Goal: Task Accomplishment & Management: Complete application form

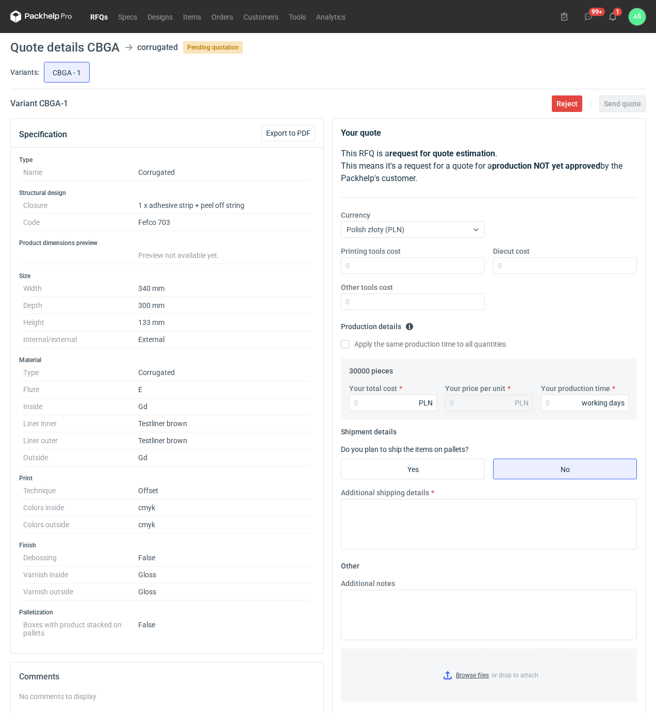
click at [203, 138] on div "Specification Export to PDF" at bounding box center [167, 133] width 313 height 29
click at [217, 300] on dd "300 mm" at bounding box center [224, 305] width 173 height 17
click at [95, 17] on link "RFQs" at bounding box center [99, 16] width 28 height 12
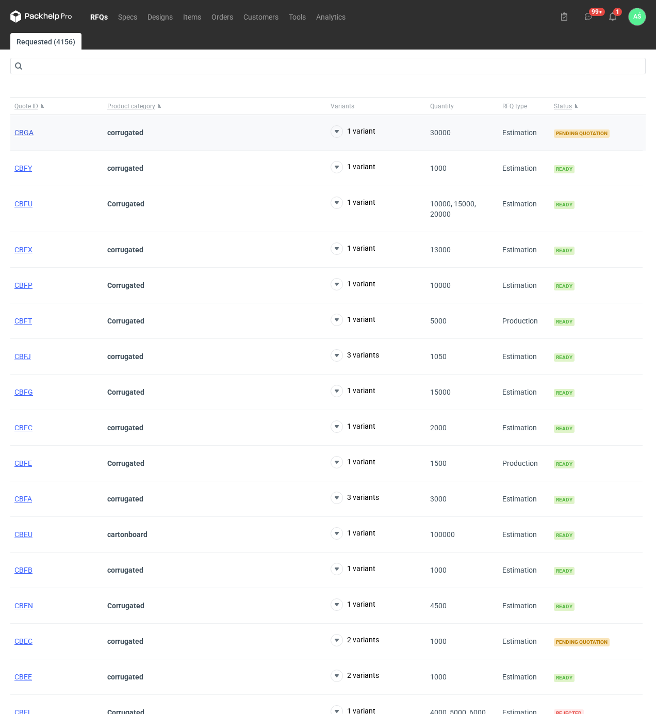
click at [27, 129] on span "CBGA" at bounding box center [23, 132] width 19 height 8
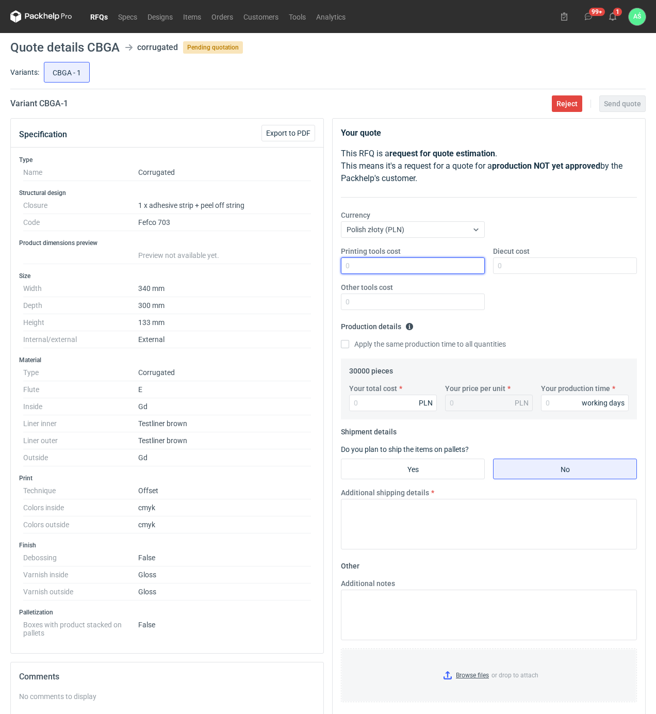
click at [463, 271] on input "Printing tools cost" at bounding box center [413, 266] width 144 height 17
type input "1300"
type input "199800"
type input "6.66"
type input "30"
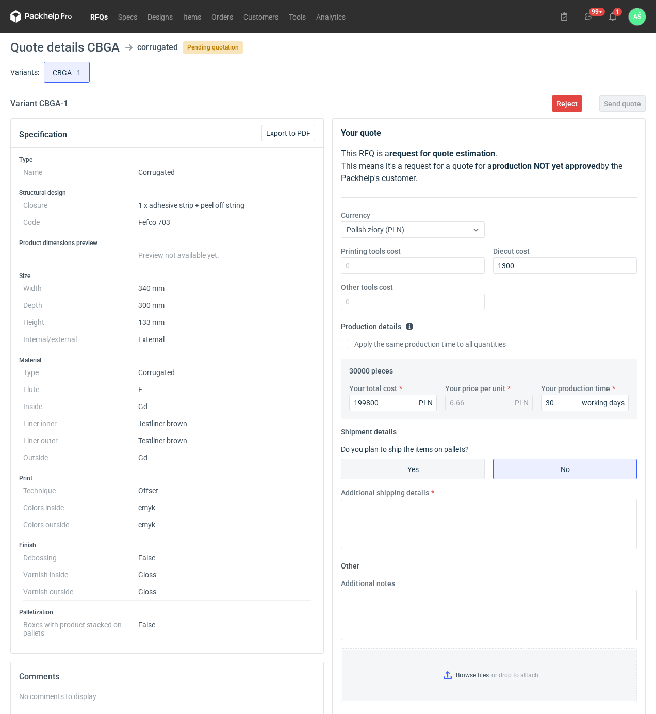
click at [444, 473] on input "Yes" at bounding box center [413, 469] width 143 height 20
radio input "true"
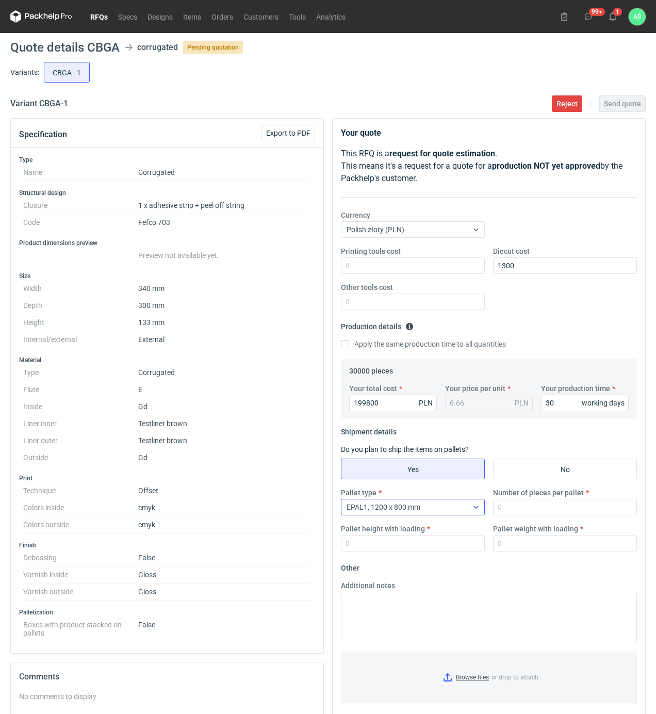
click at [447, 504] on div "EPAL1, 1200 x 800 mm" at bounding box center [405, 507] width 126 height 14
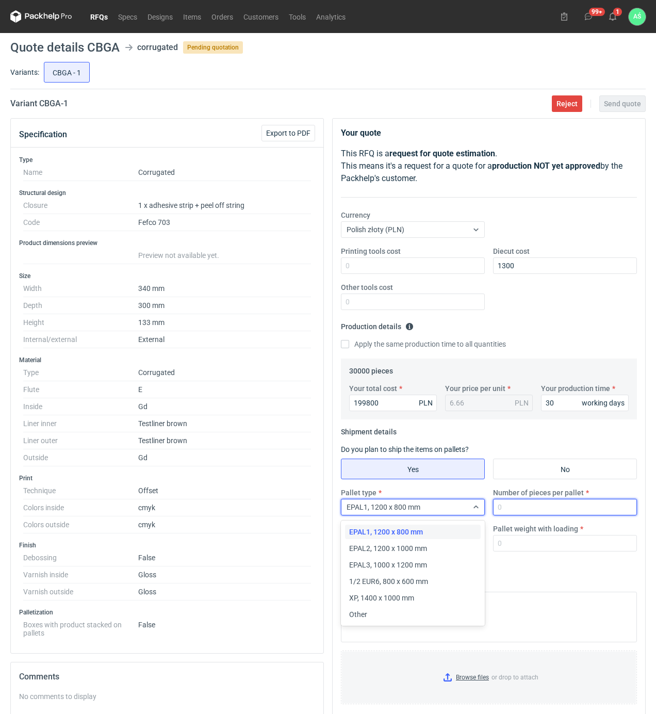
click at [527, 512] on input "Number of pieces per pallet" at bounding box center [565, 507] width 144 height 17
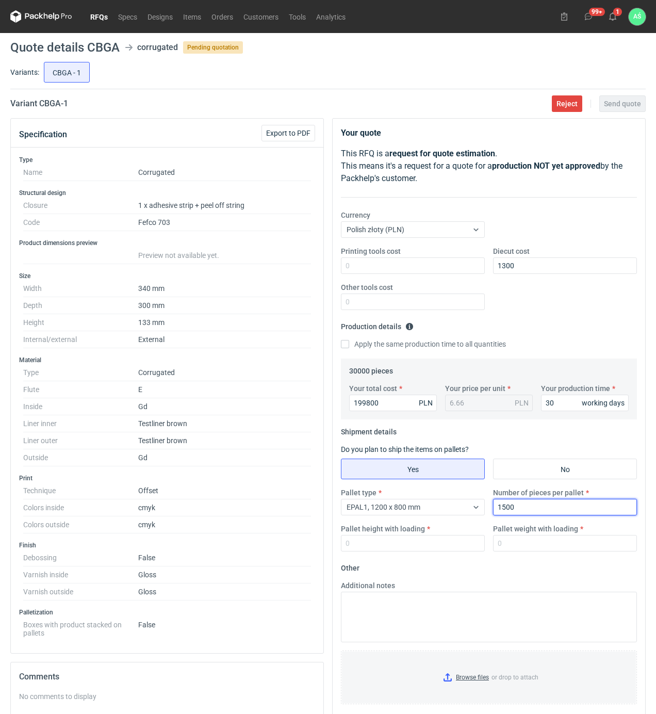
type input "1500"
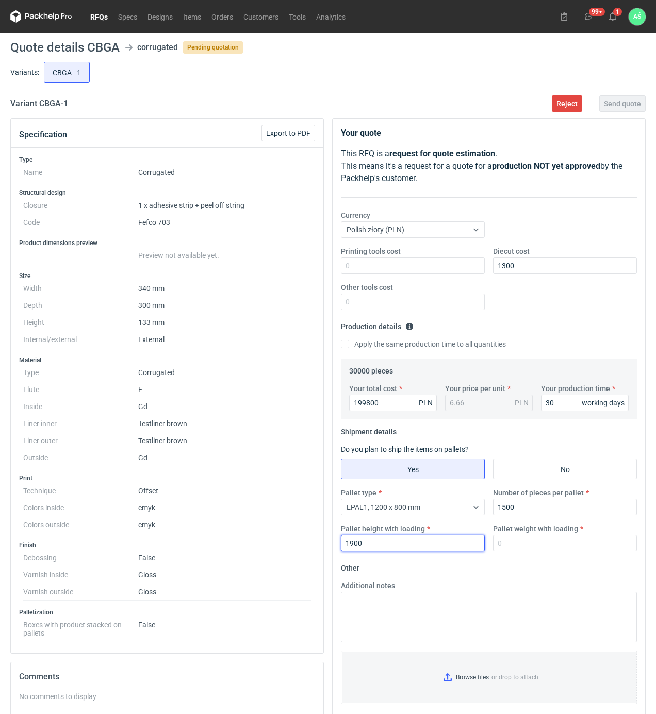
type input "1900"
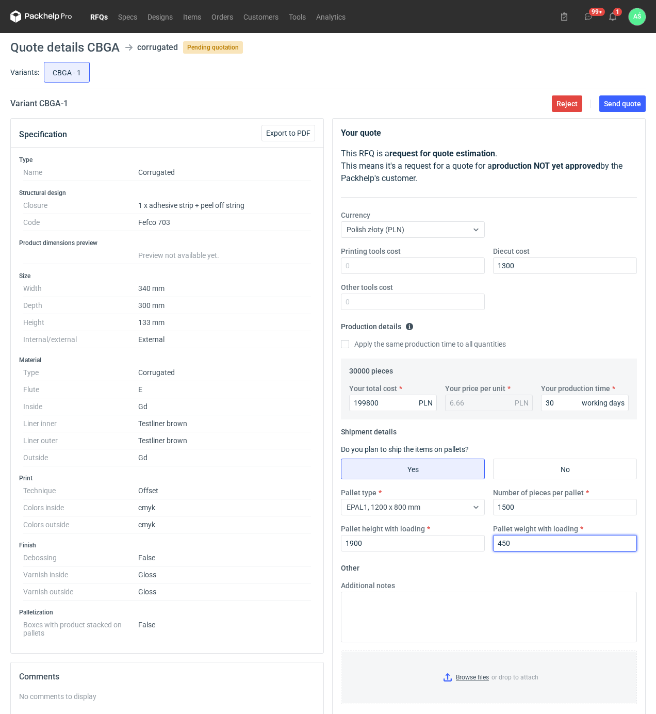
type input "450"
click at [480, 677] on input "Browse files or drop to attach" at bounding box center [489, 678] width 294 height 52
click at [619, 111] on button "Send quote" at bounding box center [623, 103] width 46 height 17
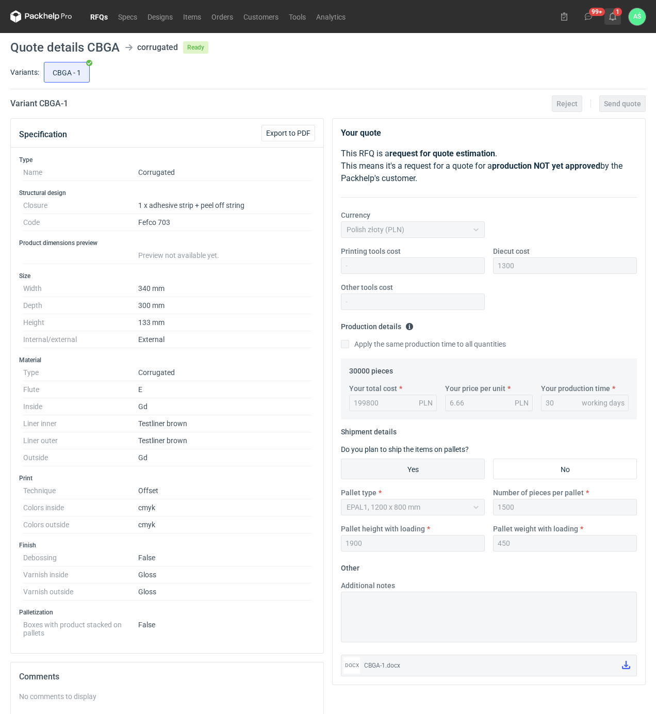
click at [613, 17] on icon at bounding box center [613, 16] width 8 height 8
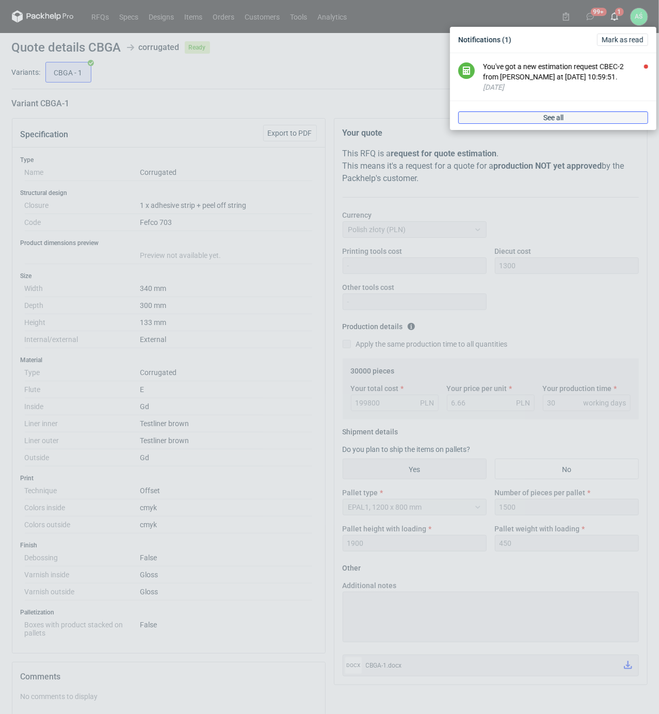
click at [581, 119] on link "See all" at bounding box center [553, 117] width 190 height 12
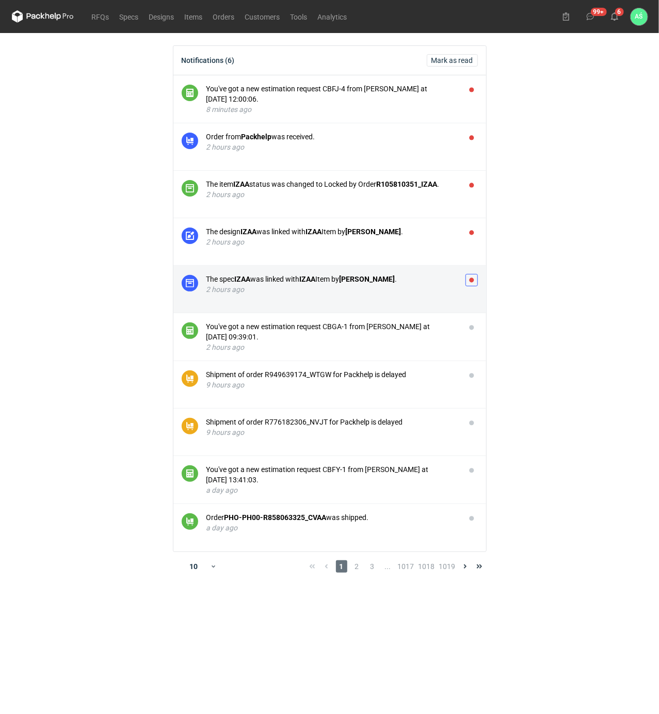
click at [471, 279] on button "button" at bounding box center [471, 280] width 12 height 12
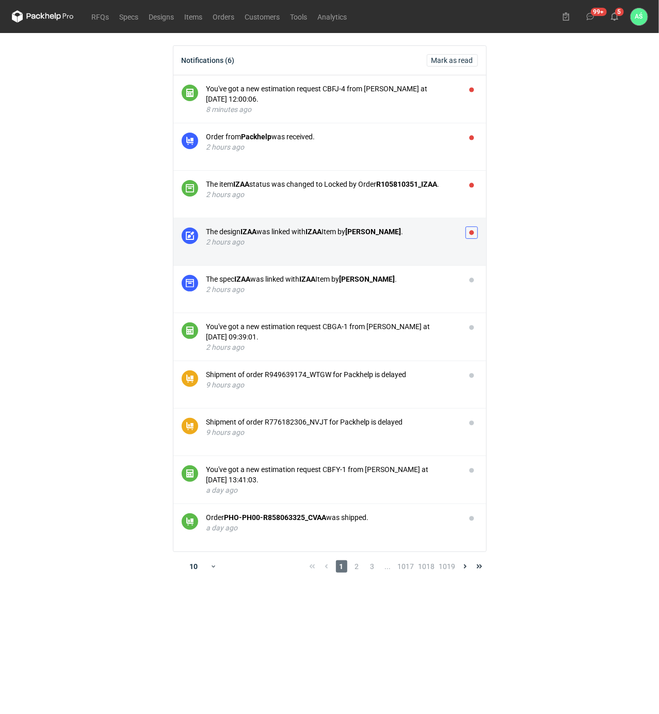
click at [473, 236] on button "button" at bounding box center [471, 233] width 12 height 12
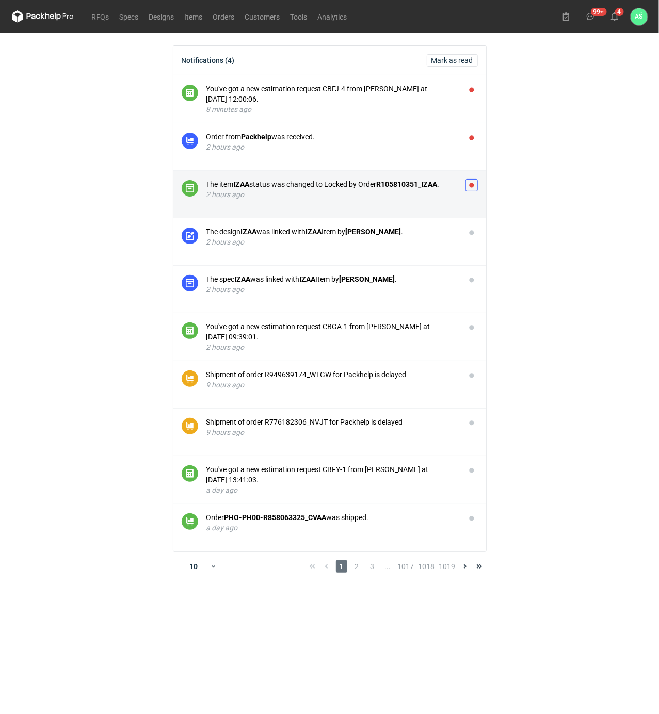
click at [470, 182] on button "button" at bounding box center [471, 185] width 12 height 12
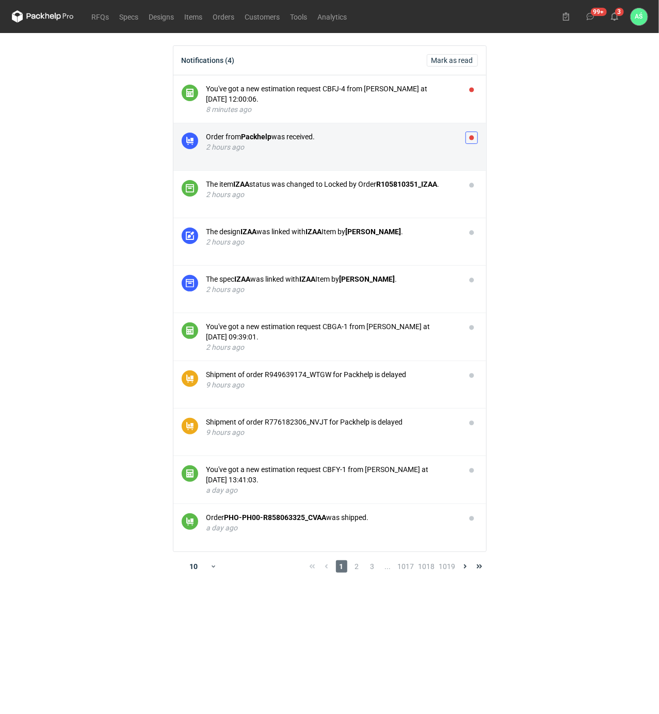
click at [476, 140] on button "button" at bounding box center [471, 138] width 12 height 12
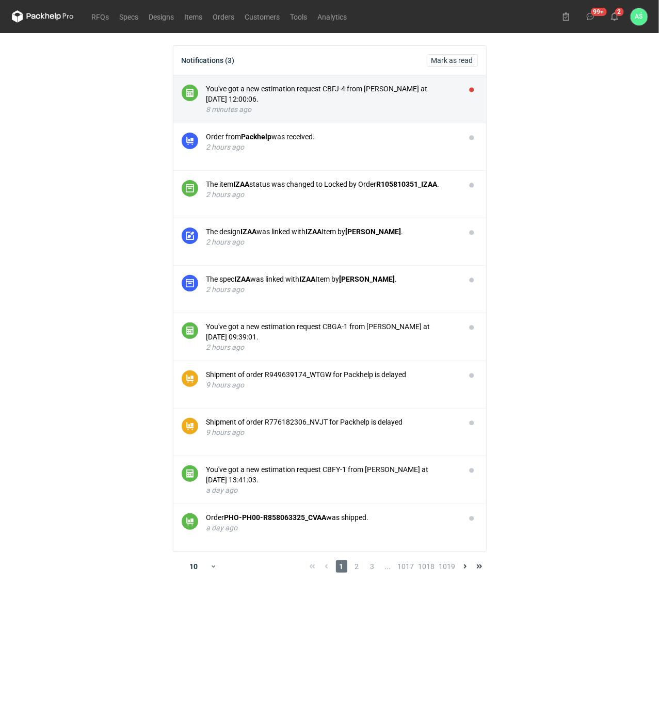
click at [421, 83] on li "You've got a new estimation request CBFJ-4 from [PERSON_NAME] at [DATE] 12:00:0…" at bounding box center [329, 99] width 313 height 48
click at [416, 88] on div "You've got a new estimation request CBFJ-4 from [PERSON_NAME] at [DATE] 12:00:0…" at bounding box center [331, 94] width 251 height 21
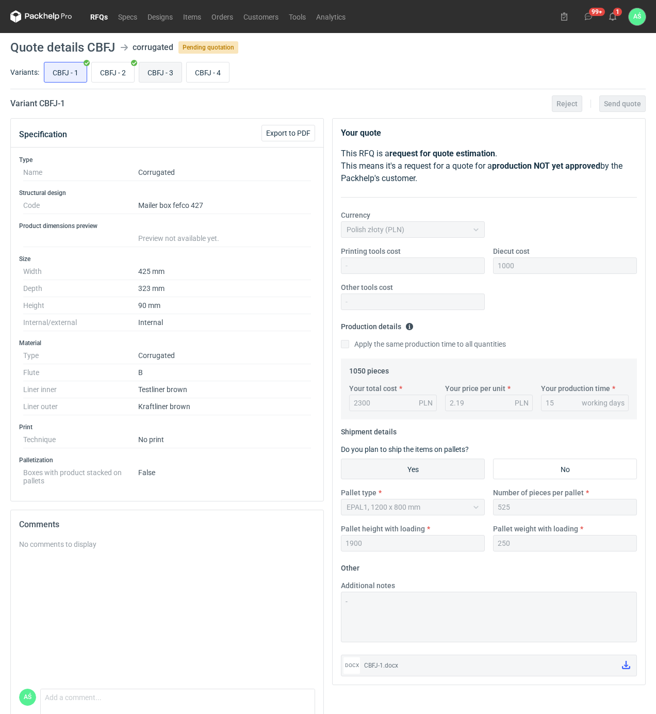
click at [165, 70] on input "CBFJ - 3" at bounding box center [160, 72] width 42 height 20
radio input "true"
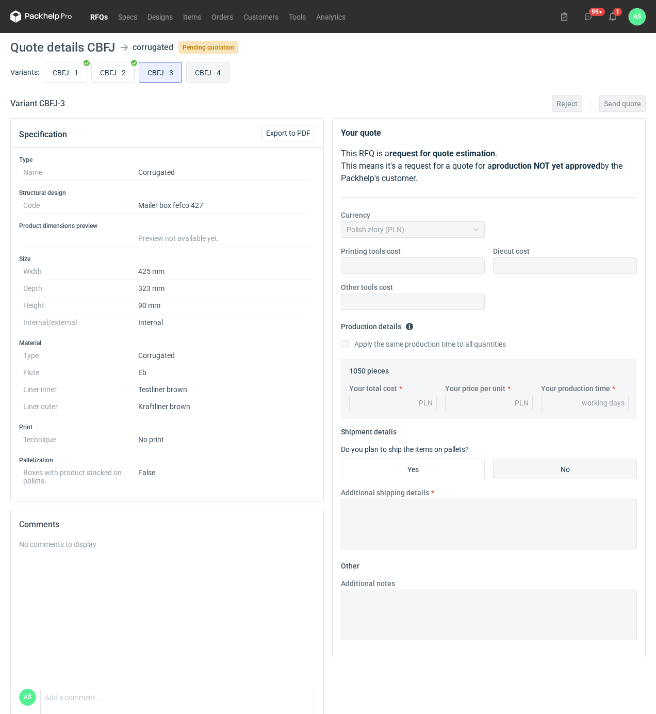
click at [199, 70] on input "CBFJ - 4" at bounding box center [208, 72] width 42 height 20
radio input "true"
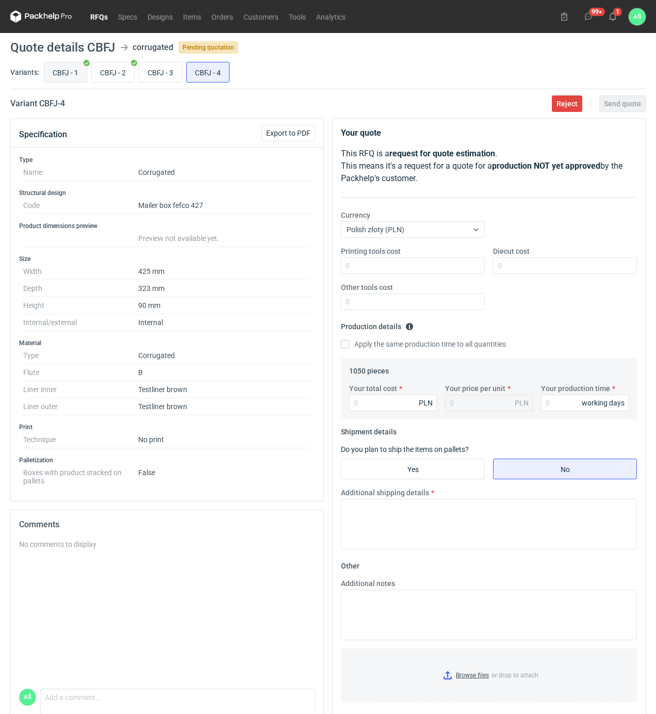
click at [71, 69] on input "CBFJ - 1" at bounding box center [65, 72] width 42 height 20
radio input "true"
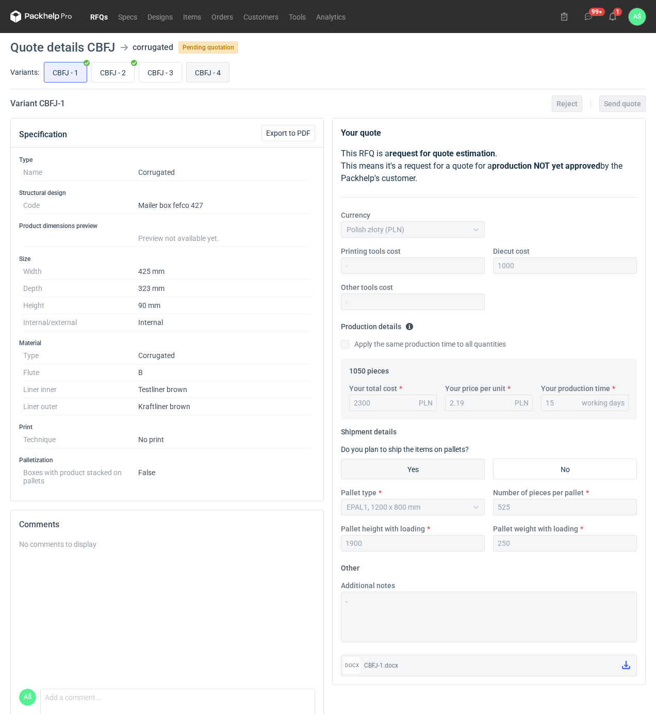
click at [220, 69] on input "CBFJ - 4" at bounding box center [208, 72] width 42 height 20
radio input "true"
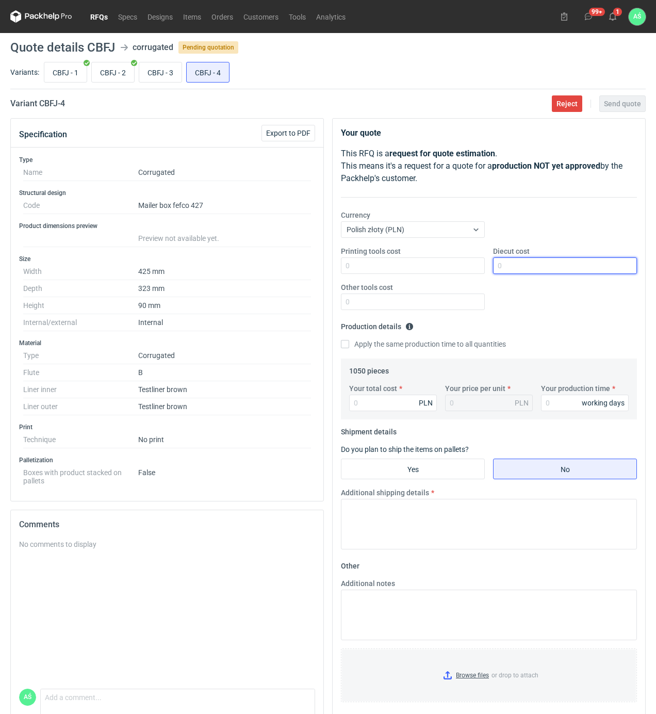
click at [506, 270] on input "Diecut cost" at bounding box center [565, 266] width 144 height 17
type input "1000"
type input "17"
type input "0.02"
type input "1733"
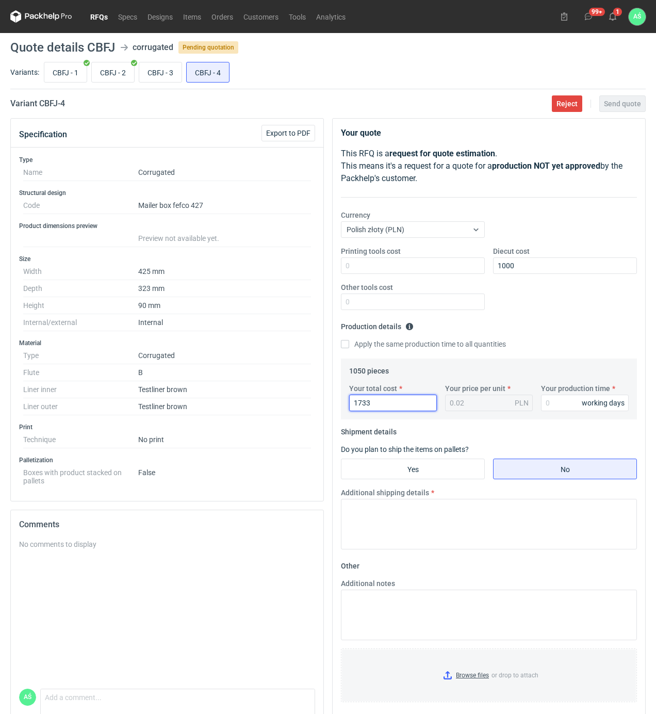
type input "1.65"
type input "1733"
click at [112, 69] on input "CBFJ - 2" at bounding box center [113, 72] width 42 height 20
radio input "true"
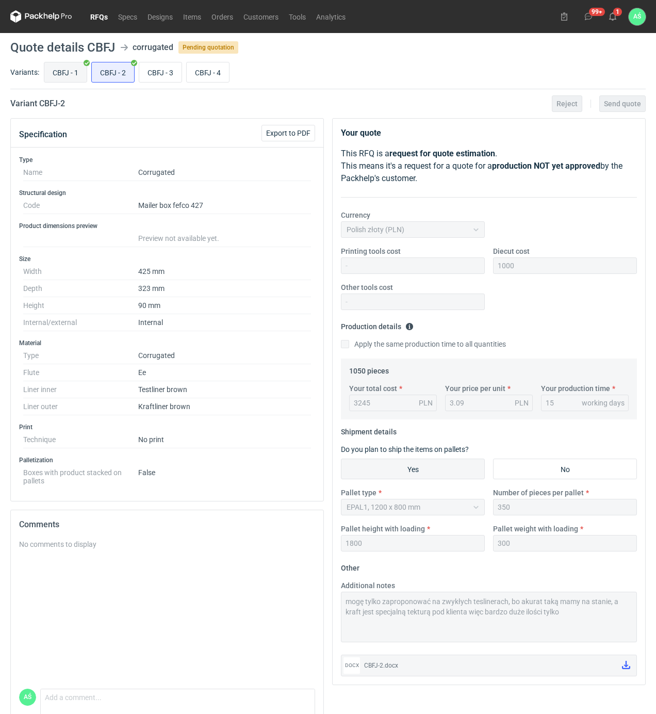
click at [81, 71] on input "CBFJ - 1" at bounding box center [65, 72] width 42 height 20
radio input "true"
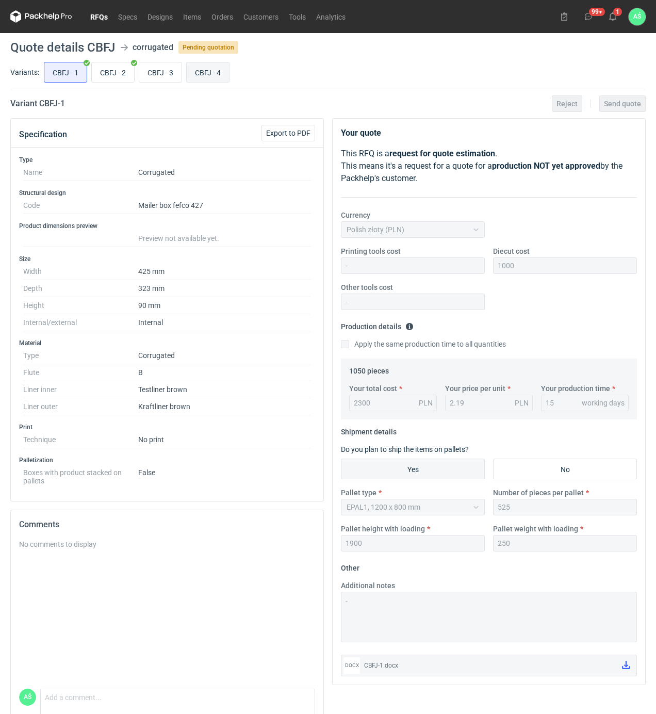
click at [201, 74] on input "CBFJ - 4" at bounding box center [208, 72] width 42 height 20
radio input "true"
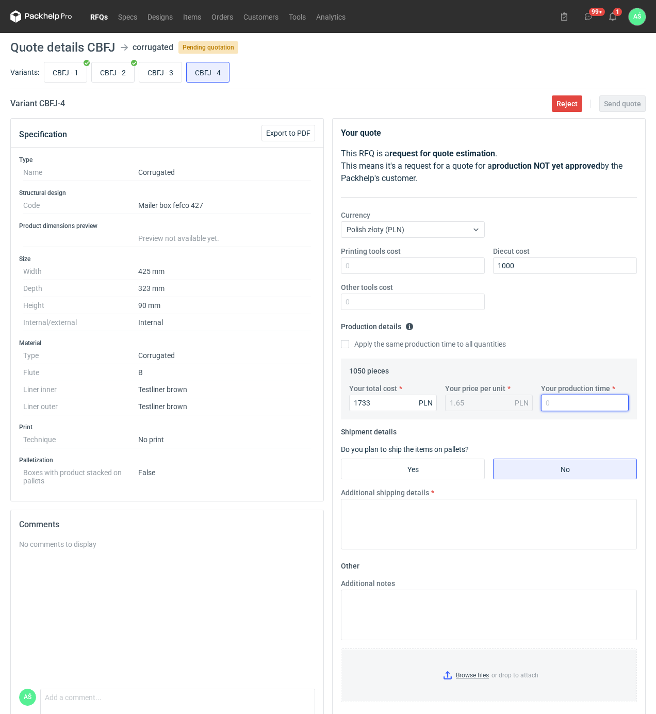
click at [552, 401] on input "Your production time" at bounding box center [585, 403] width 88 height 17
type input "15"
click at [428, 477] on input "Yes" at bounding box center [413, 469] width 143 height 20
radio input "true"
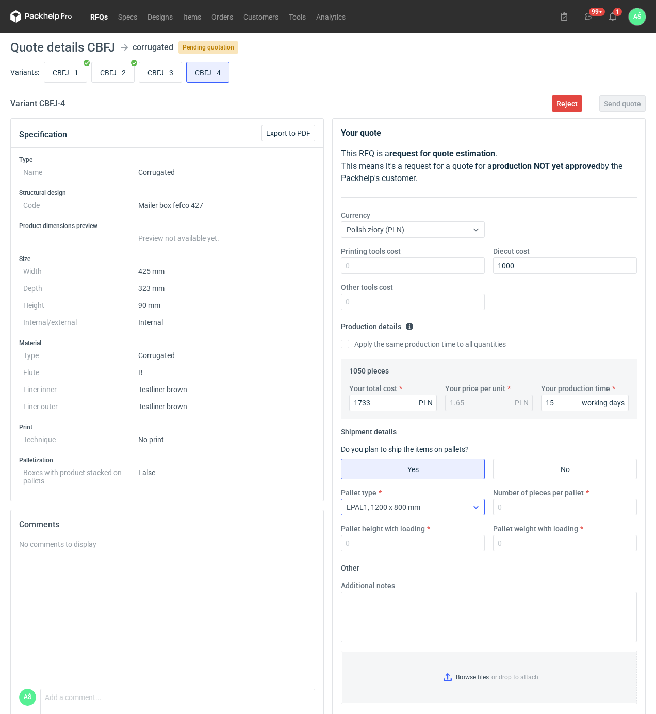
click at [432, 507] on div "EPAL1, 1200 x 800 mm" at bounding box center [405, 507] width 126 height 14
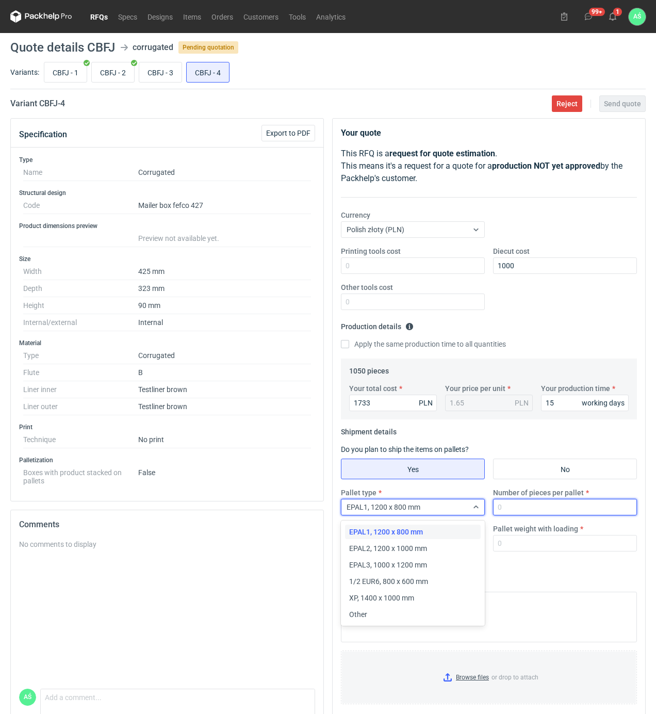
click at [531, 510] on input "Number of pieces per pallet" at bounding box center [565, 507] width 144 height 17
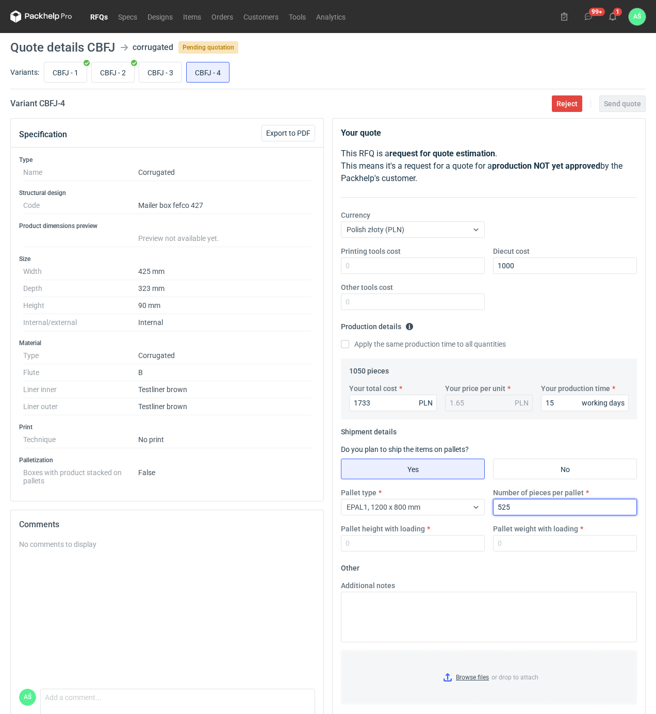
type input "525"
type input "1900"
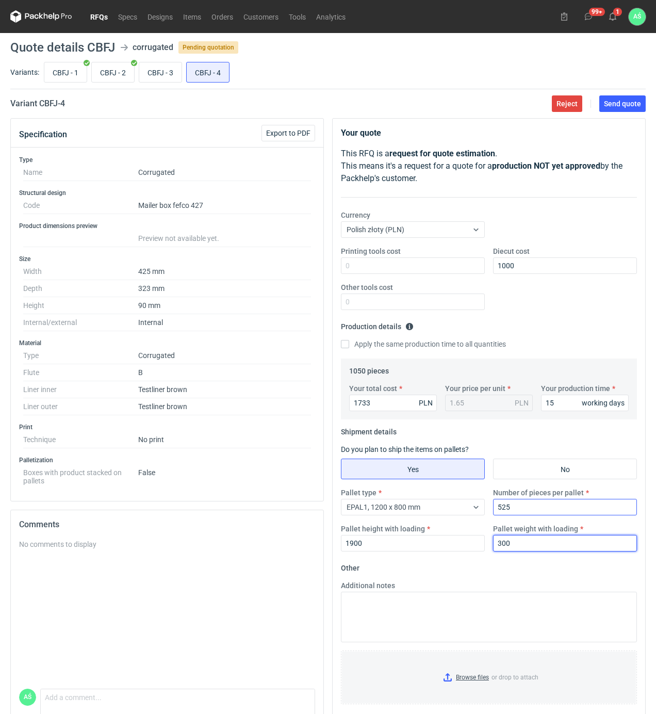
type input "300"
click at [468, 664] on input "Browse files or drop to attach" at bounding box center [489, 678] width 294 height 52
click at [624, 108] on button "Send quote" at bounding box center [623, 103] width 46 height 17
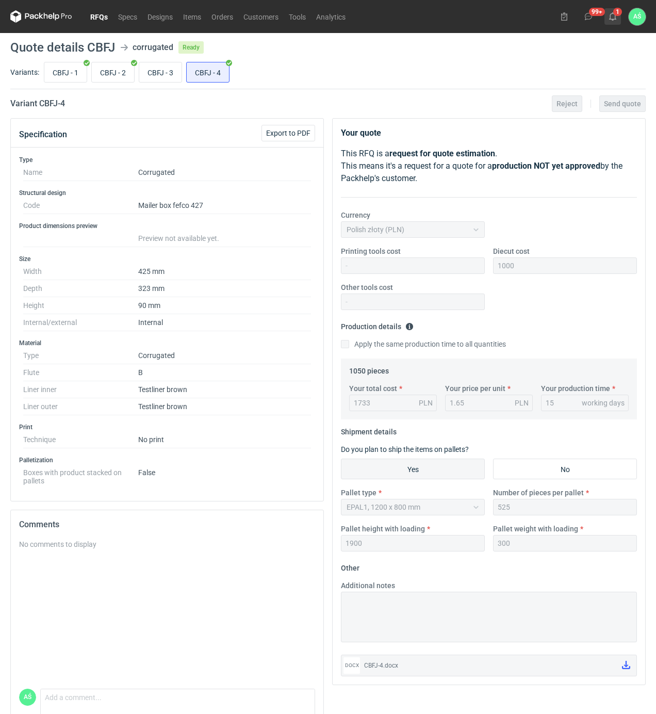
click at [612, 15] on icon at bounding box center [613, 16] width 8 height 8
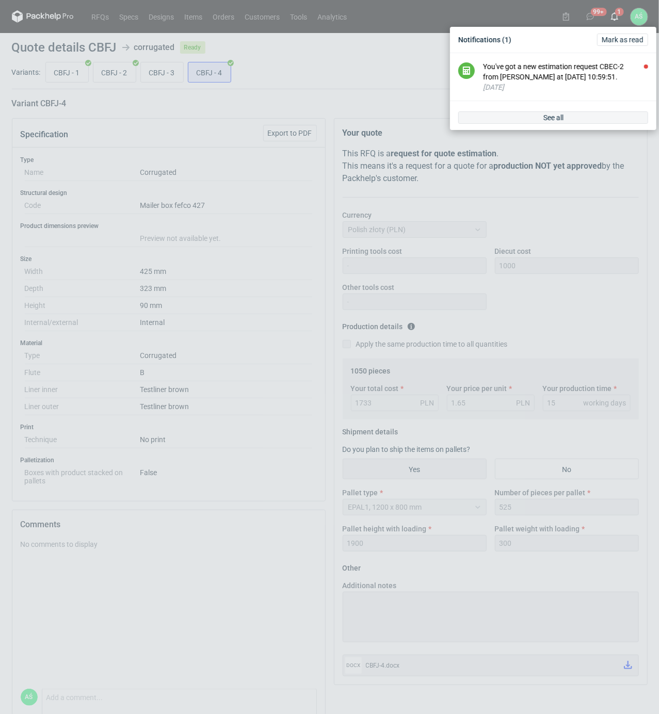
click at [575, 124] on div "See all" at bounding box center [553, 117] width 206 height 25
click at [577, 121] on link "See all" at bounding box center [553, 117] width 190 height 12
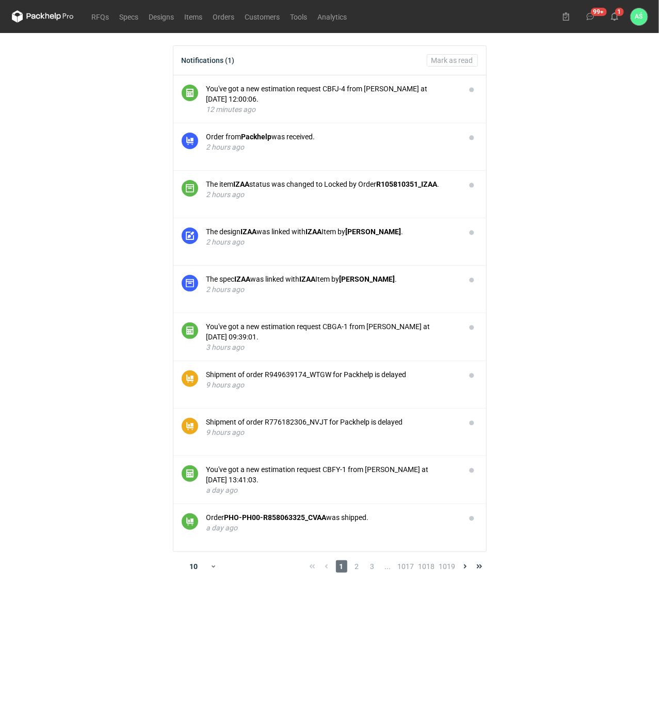
click at [554, 185] on main "Notifications (1) [PERSON_NAME] as read You've got a new estimation request CBF…" at bounding box center [330, 373] width 644 height 681
